Goal: Transaction & Acquisition: Obtain resource

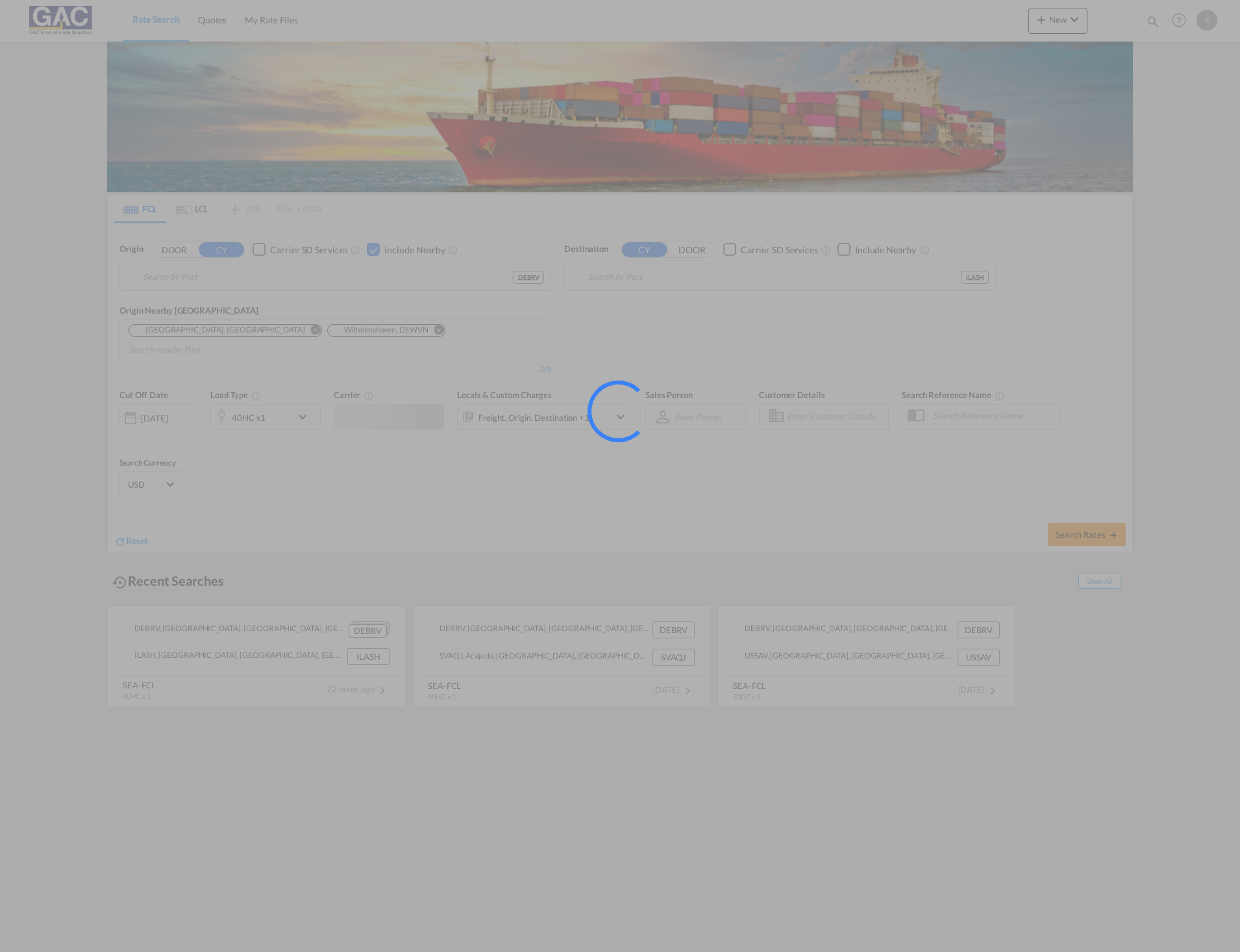
type input "[GEOGRAPHIC_DATA], DEBRV"
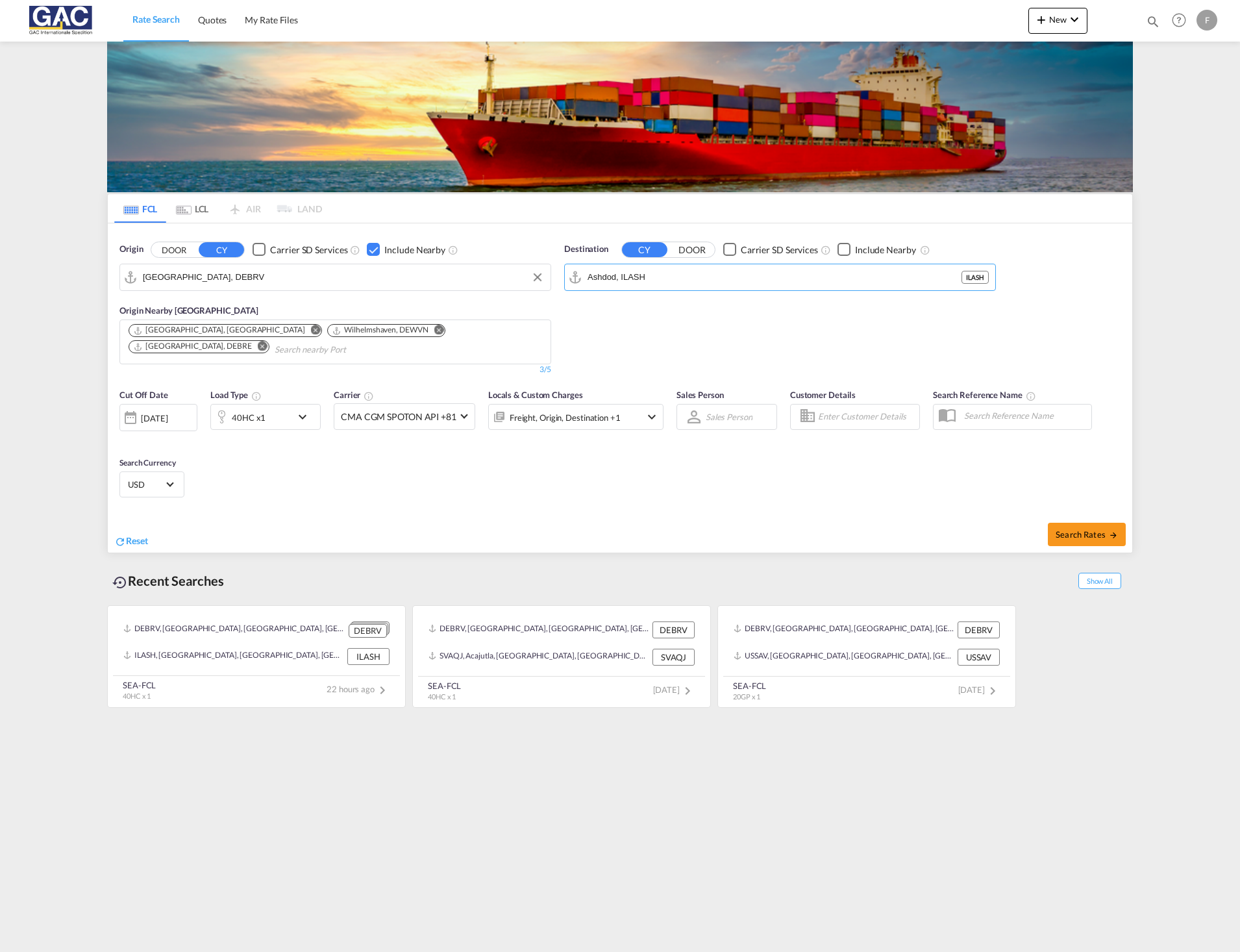
drag, startPoint x: 712, startPoint y: 281, endPoint x: 452, endPoint y: 286, distance: 260.0
click at [453, 286] on div "Origin DOOR CY Carrier SD Services Include Nearby [GEOGRAPHIC_DATA], [GEOGRAPHI…" at bounding box center [620, 302] width 1025 height 158
type input "H"
click at [687, 301] on div "[GEOGRAPHIC_DATA] [GEOGRAPHIC_DATA] CYLMS" at bounding box center [688, 312] width 246 height 39
type input "Limassol, CYLMS"
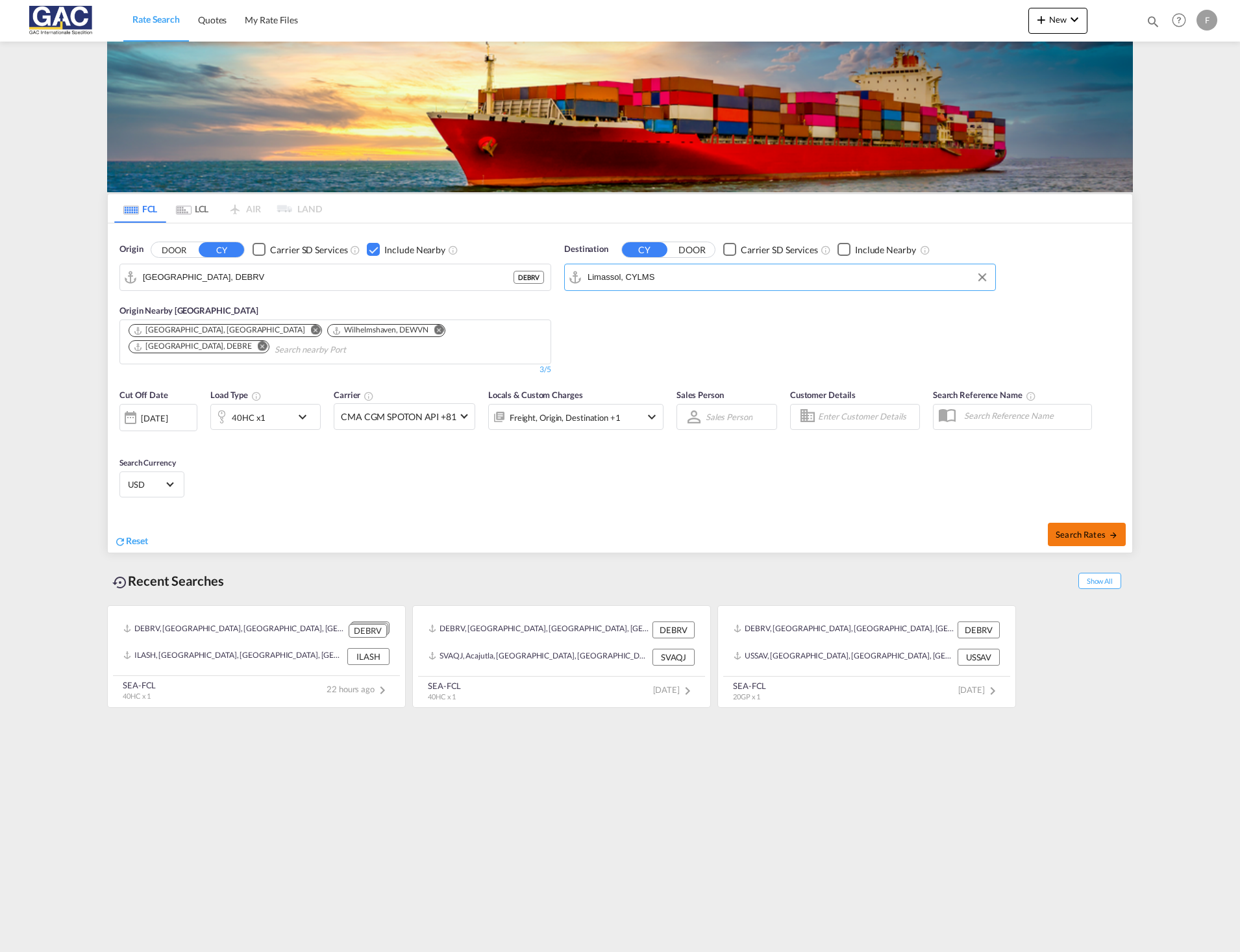
click at [1076, 538] on span "Search Rates" at bounding box center [1087, 533] width 62 height 10
type input "DEBRV to CYLMS / [DATE]"
